Goal: Find specific page/section: Find specific page/section

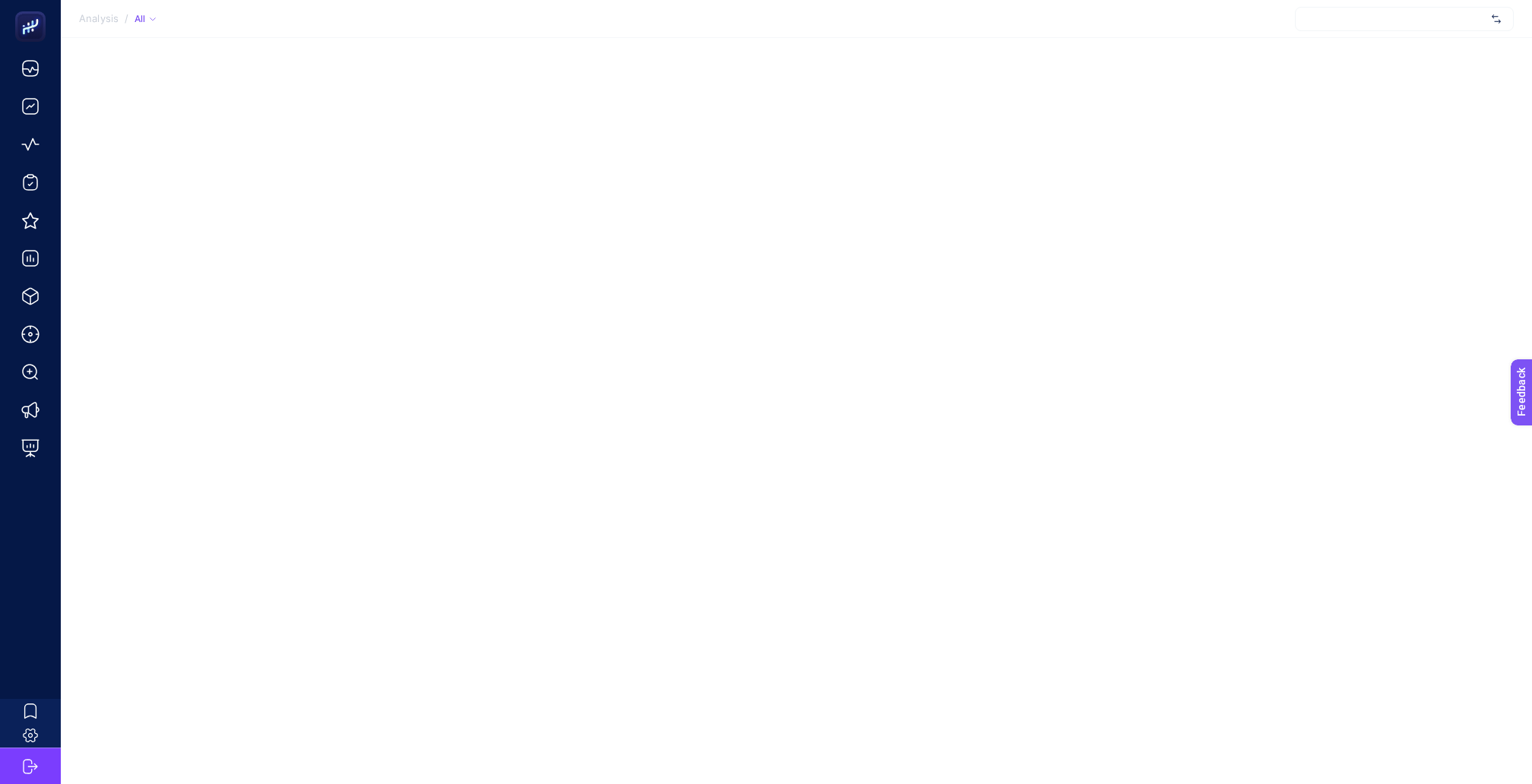
click at [1439, 18] on div at bounding box center [1405, 19] width 219 height 24
type input "recete"
click at [1242, 64] on div "Analysis / All recete Sorry, no matching options! + Add New Client" at bounding box center [766, 392] width 1532 height 784
click at [1361, 19] on div at bounding box center [1405, 19] width 219 height 24
type input "recete"
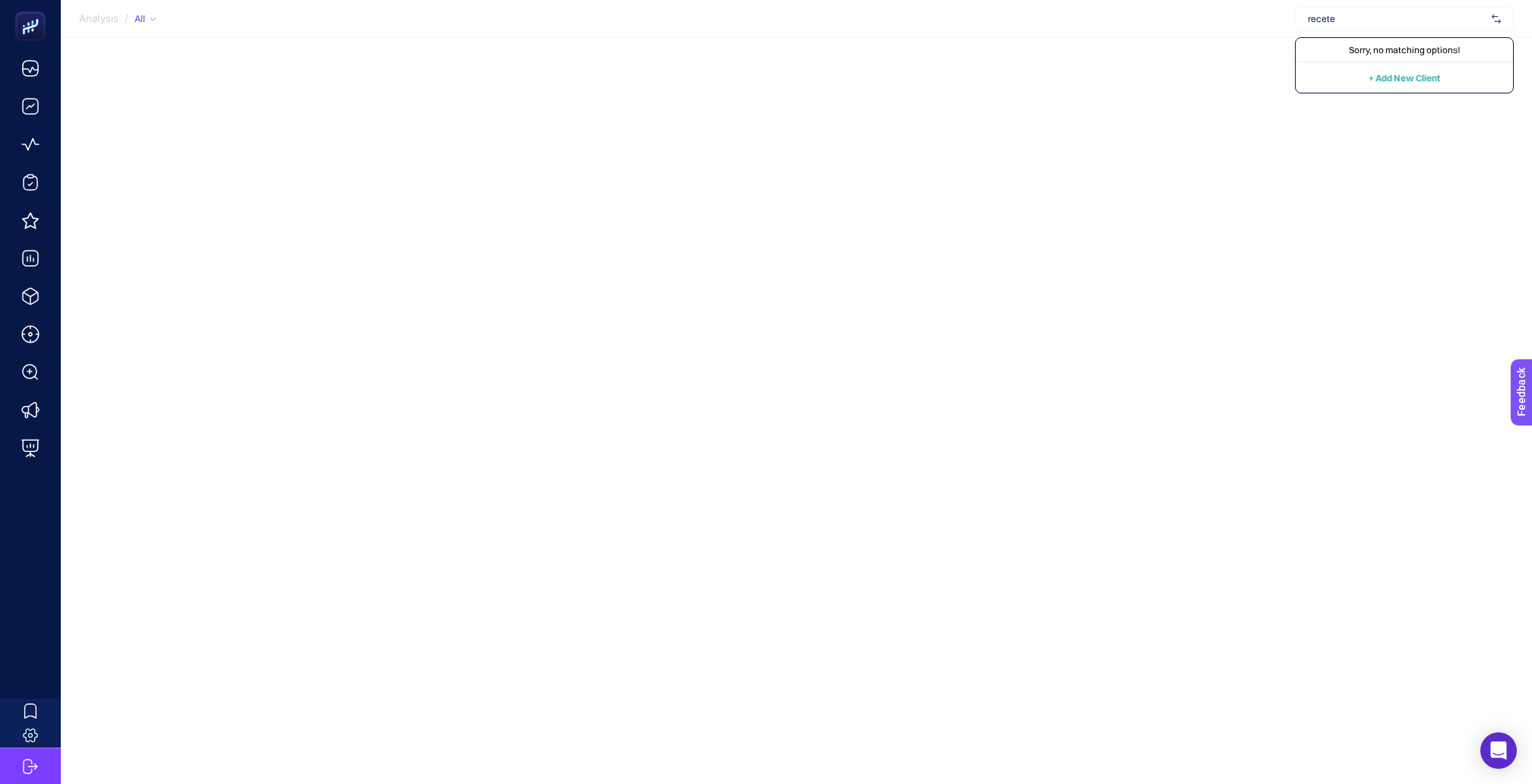
click at [677, 117] on div "Analysis / All recete Sorry, no matching options! + Add New Client" at bounding box center [766, 392] width 1532 height 784
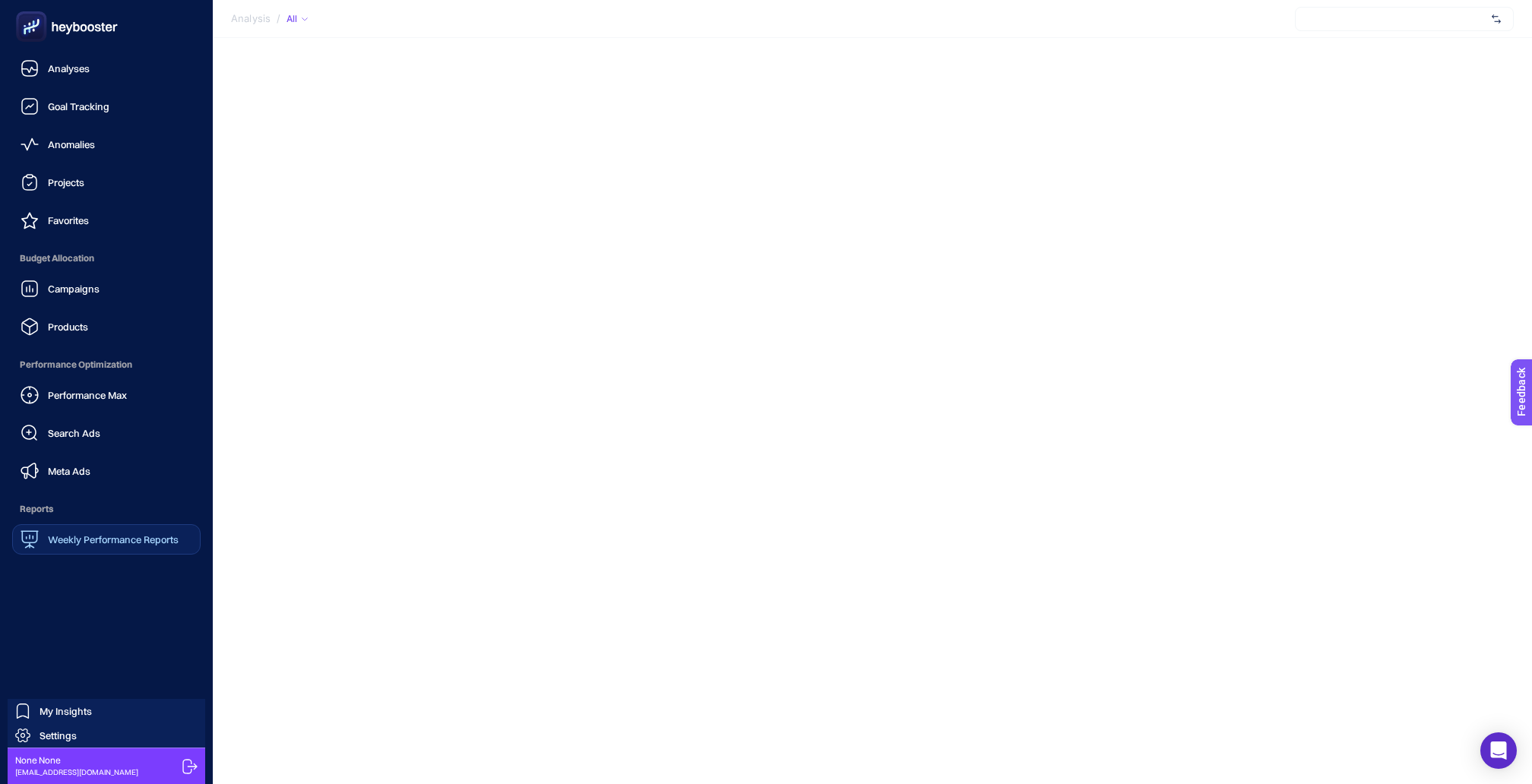
click at [44, 530] on div "Weekly Performance Reports" at bounding box center [99, 539] width 158 height 18
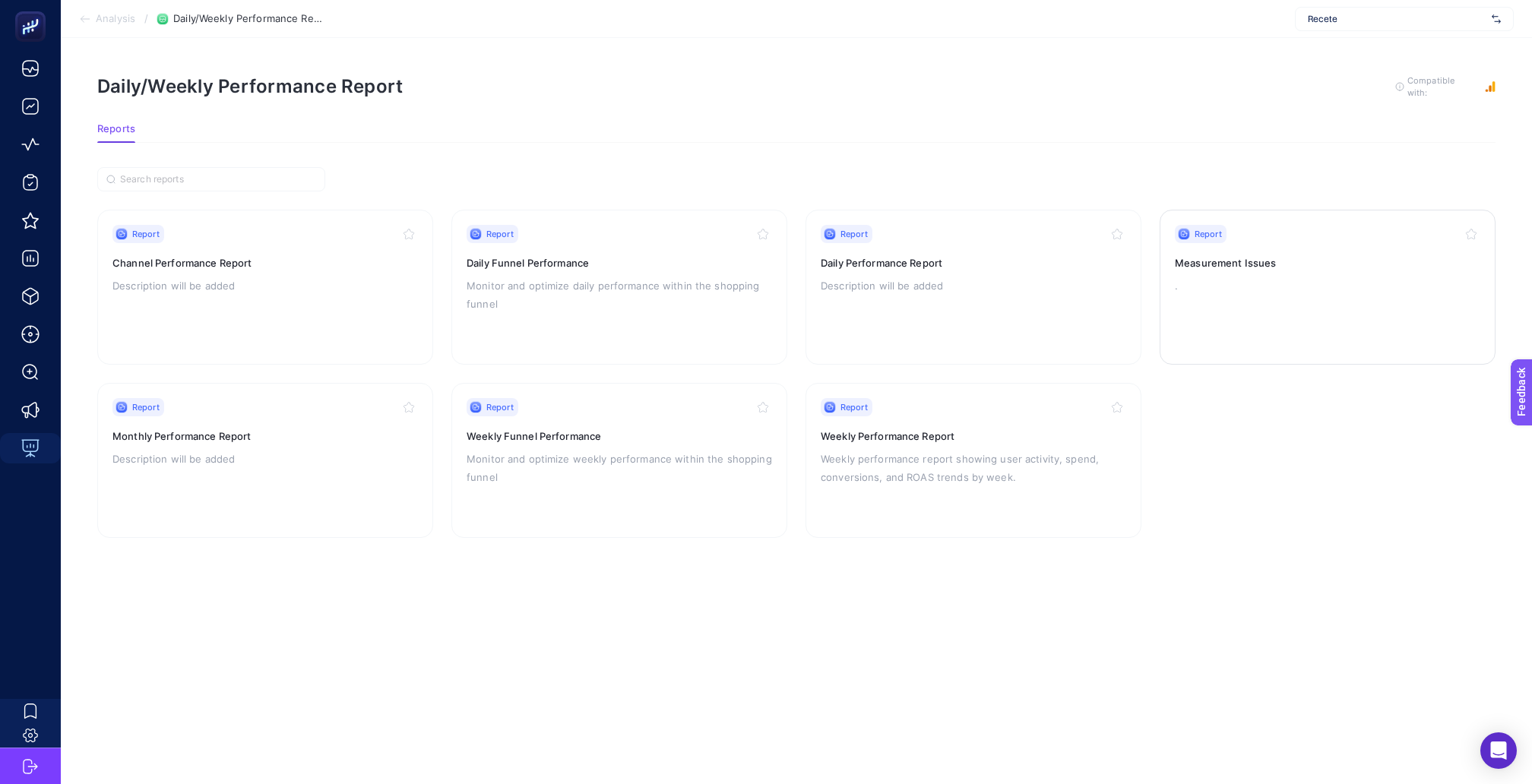
click at [1256, 256] on div "Report Measurement Issues ." at bounding box center [1327, 287] width 305 height 124
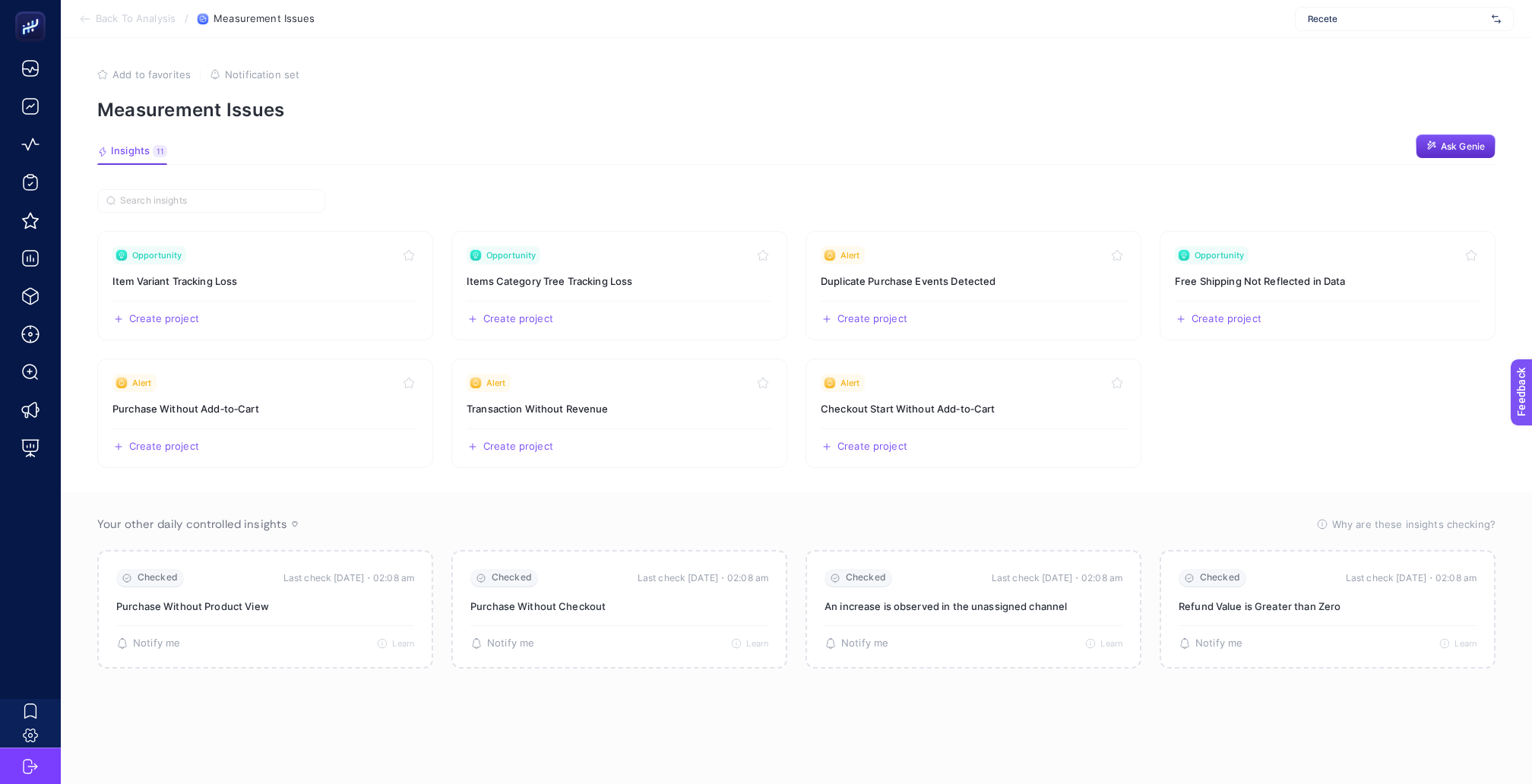
click at [1417, 17] on span "Recete" at bounding box center [1397, 18] width 178 height 12
type input "[GEOGRAPHIC_DATA]"
click at [1381, 53] on div "Konyalı Saat" at bounding box center [1405, 50] width 217 height 24
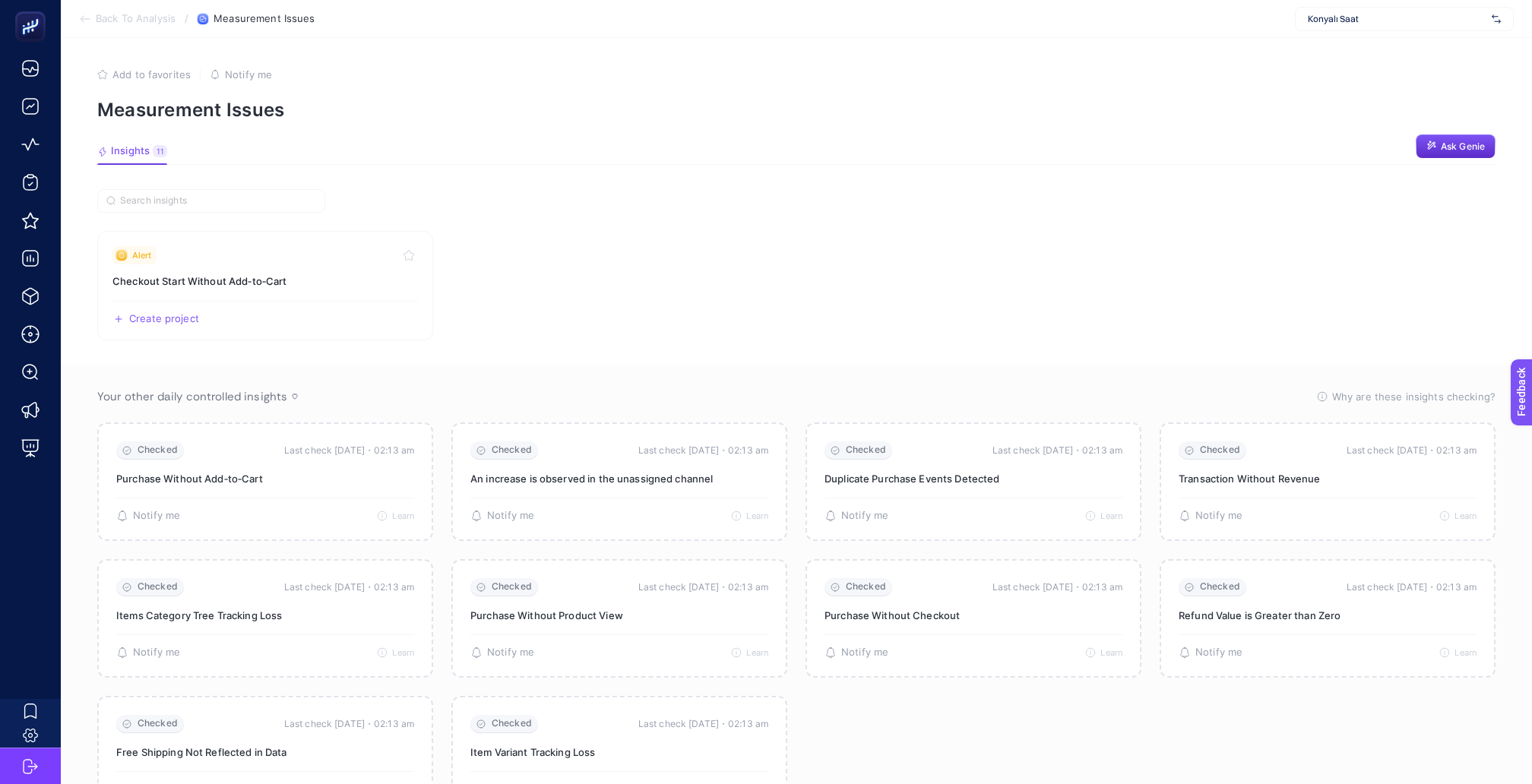
click at [1401, 19] on span "Konyalı Saat" at bounding box center [1397, 18] width 178 height 12
type input "jebin"
click at [1385, 56] on div "Jebinde" at bounding box center [1405, 50] width 217 height 24
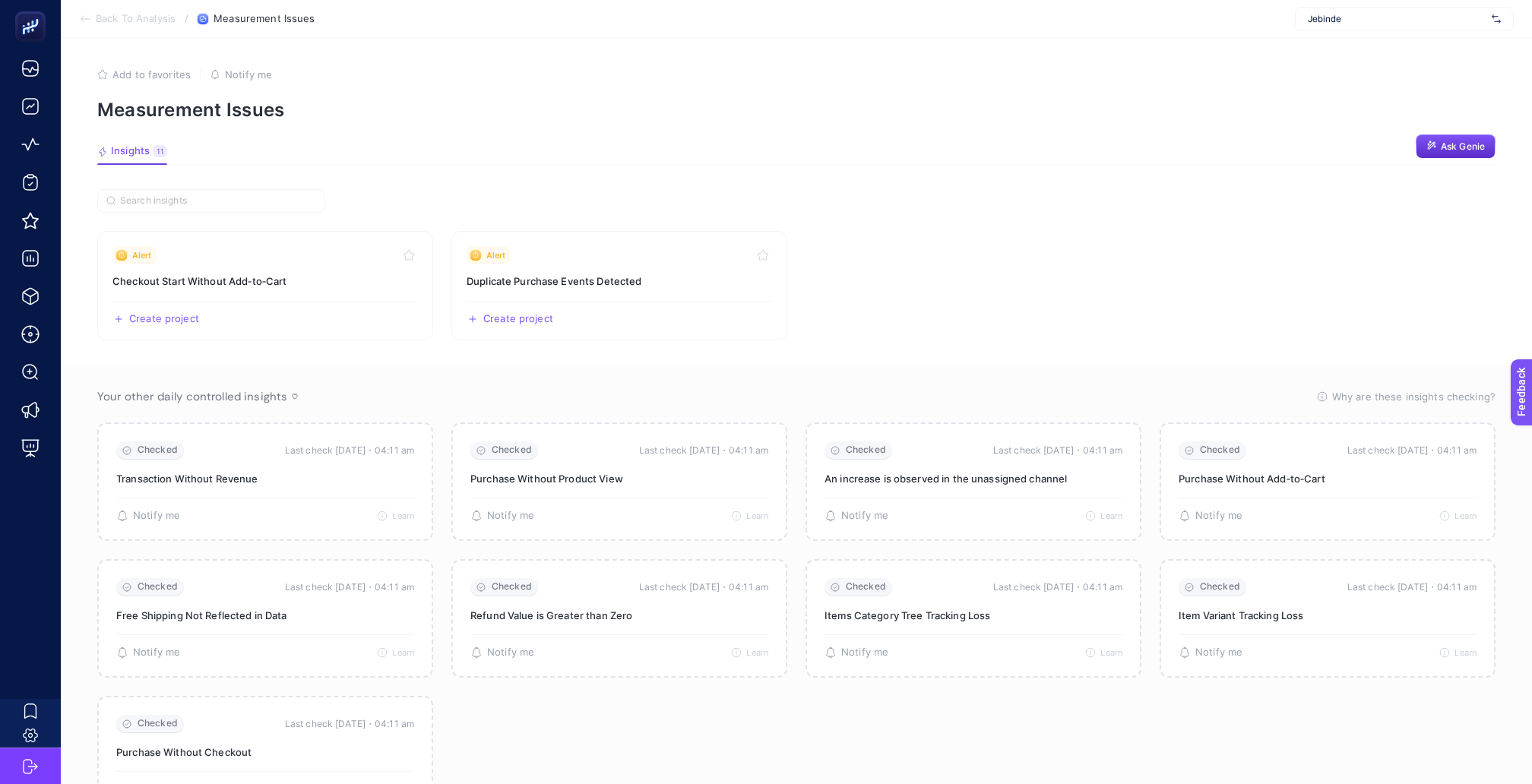
click at [1359, 20] on span "Jebinde" at bounding box center [1397, 18] width 178 height 12
